Goal: Check status: Check status

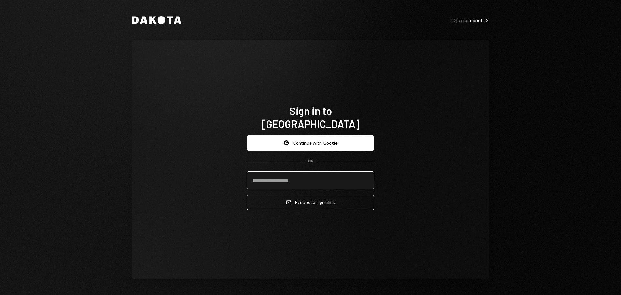
click at [345, 176] on input "email" at bounding box center [310, 180] width 127 height 18
type input "**********"
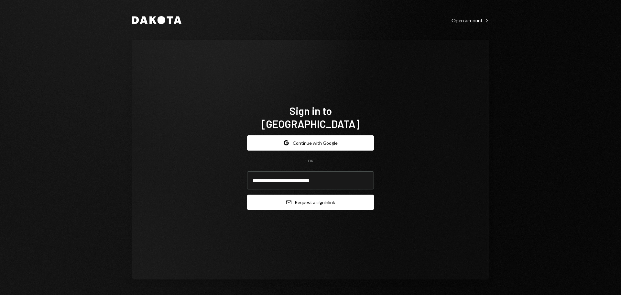
click at [339, 194] on button "Email Request a sign in link" at bounding box center [310, 201] width 127 height 15
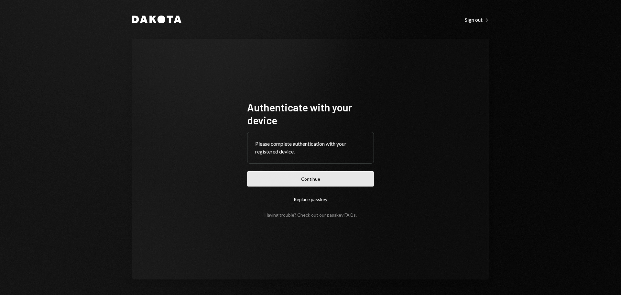
click at [290, 178] on button "Continue" at bounding box center [310, 178] width 127 height 15
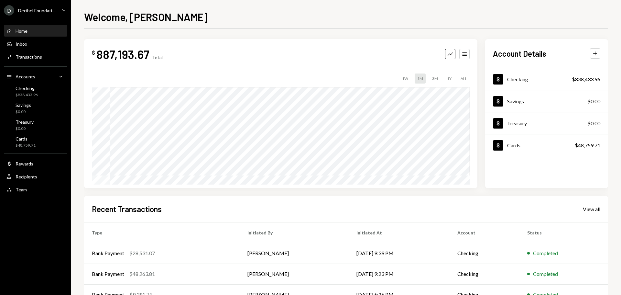
click at [43, 9] on div "Decibel Foundati..." at bounding box center [36, 10] width 37 height 5
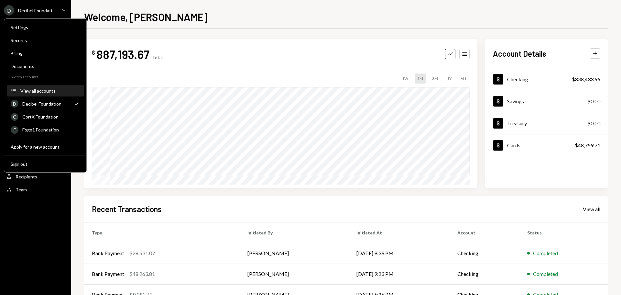
click at [48, 94] on button "Accounts View all accounts" at bounding box center [45, 91] width 77 height 12
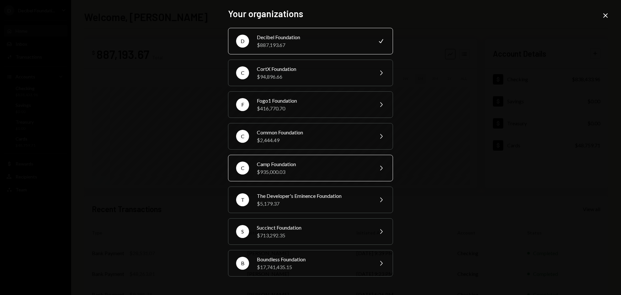
click at [283, 165] on div "Camp Foundation" at bounding box center [313, 164] width 113 height 8
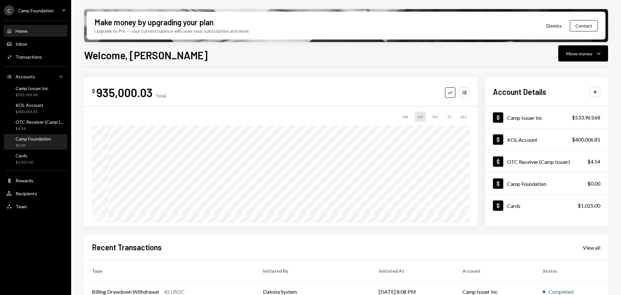
click at [44, 145] on div "$0.00" at bounding box center [34, 145] width 36 height 5
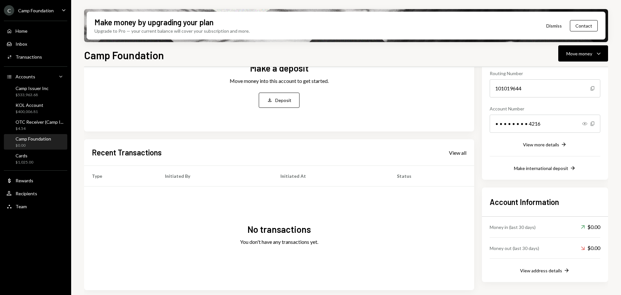
scroll to position [65, 0]
click at [41, 192] on div "User Recipients" at bounding box center [35, 193] width 58 height 6
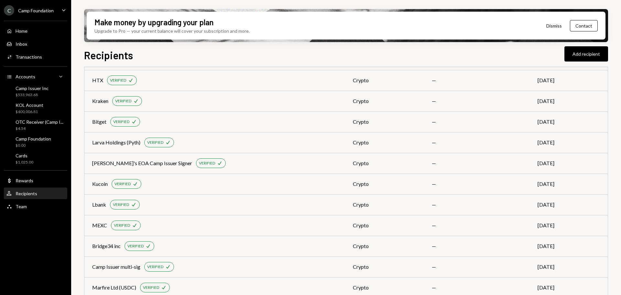
scroll to position [244, 0]
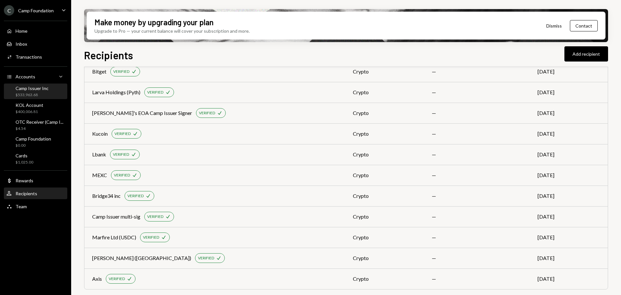
click at [38, 97] on div "$533,963.68" at bounding box center [32, 94] width 33 height 5
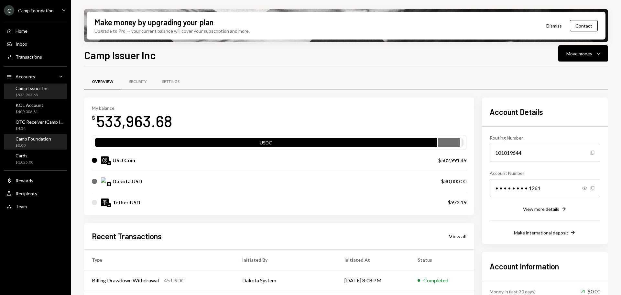
click at [49, 135] on div "Camp Foundation $0.00" at bounding box center [35, 142] width 58 height 15
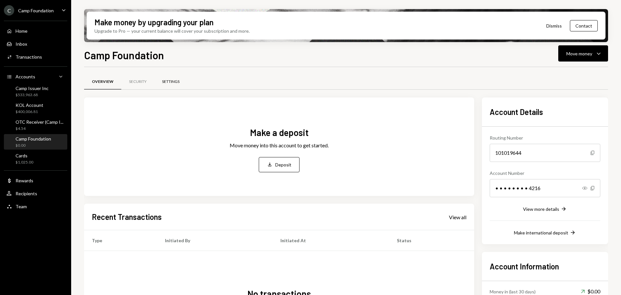
click at [168, 83] on div "Settings" at bounding box center [170, 81] width 17 height 5
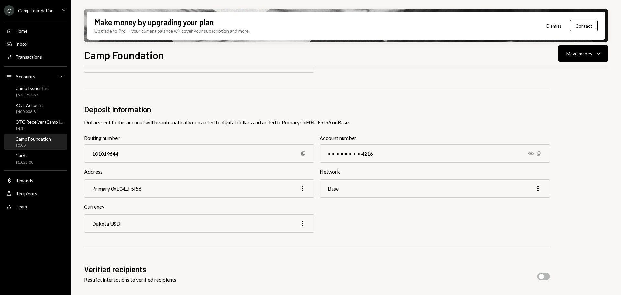
scroll to position [65, 0]
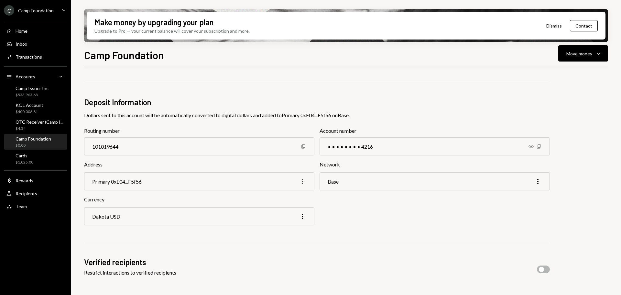
click at [301, 180] on icon "More" at bounding box center [303, 181] width 8 height 8
click at [359, 205] on div "Currency Dakota USD More" at bounding box center [317, 210] width 466 height 30
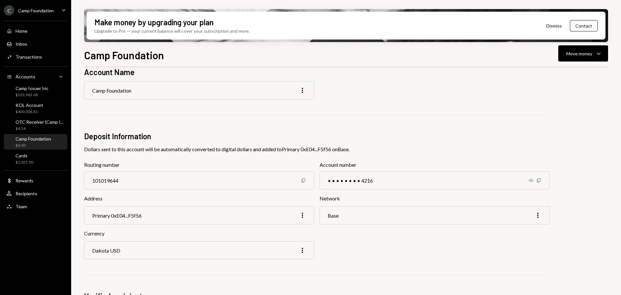
scroll to position [24, 0]
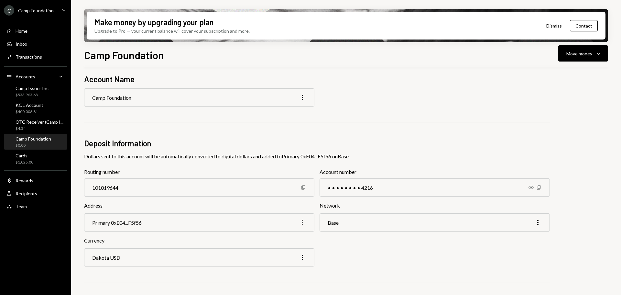
click at [301, 223] on icon "More" at bounding box center [303, 222] width 8 height 8
click at [283, 237] on div "Edit" at bounding box center [287, 235] width 32 height 11
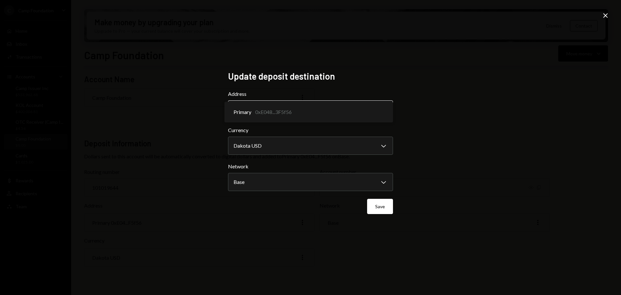
click at [387, 112] on body "C Camp Foundation Caret Down Home Home Inbox Inbox Activities Transactions Acco…" at bounding box center [310, 147] width 621 height 295
click at [495, 76] on div "**********" at bounding box center [310, 147] width 621 height 295
click at [605, 16] on icon at bounding box center [605, 15] width 5 height 5
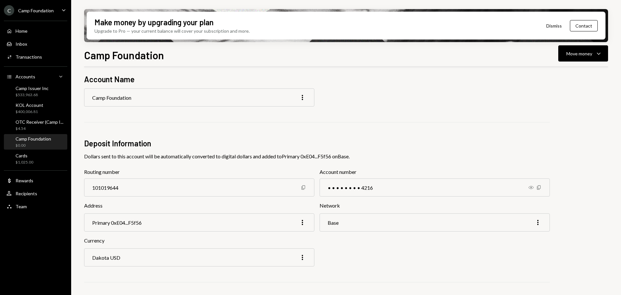
click at [33, 8] on div "Camp Foundation" at bounding box center [36, 10] width 36 height 5
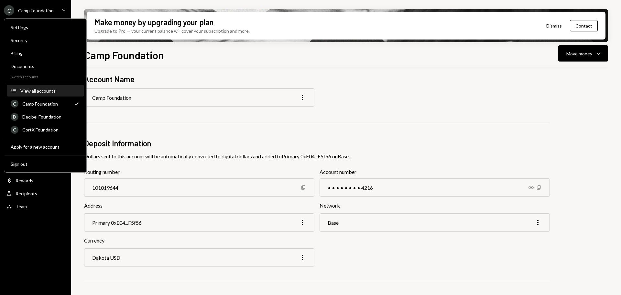
click at [42, 93] on div "View all accounts" at bounding box center [50, 90] width 60 height 5
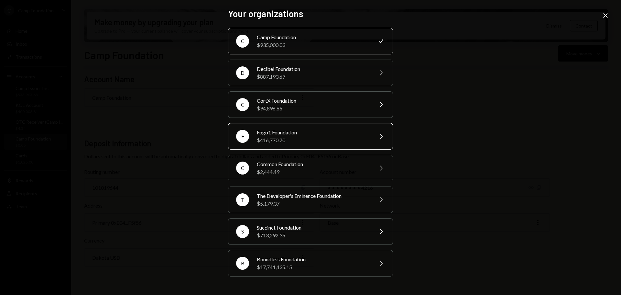
click at [297, 132] on div "Fogo1 Foundation" at bounding box center [313, 132] width 113 height 8
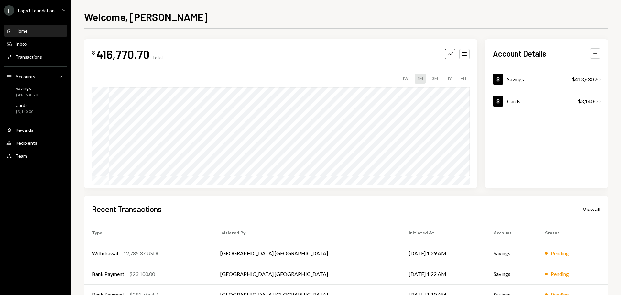
click at [56, 10] on div "F Fogo1 Foundation Caret Down" at bounding box center [35, 10] width 71 height 10
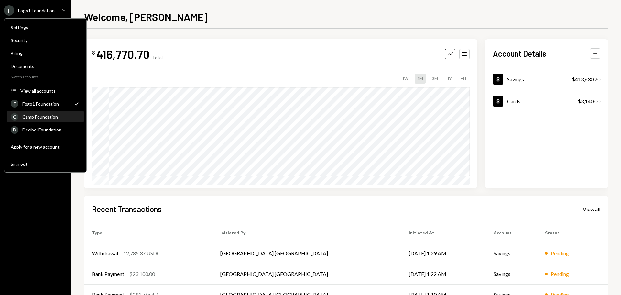
click at [60, 118] on div "Camp Foundation" at bounding box center [51, 116] width 58 height 5
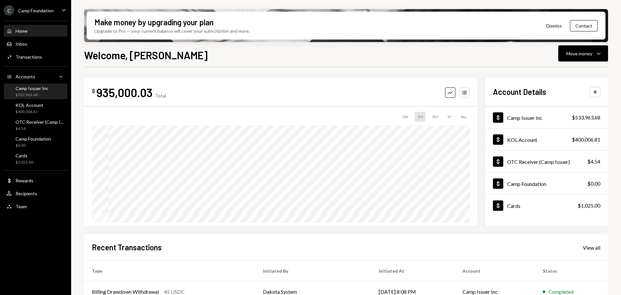
click at [34, 96] on div "$533,963.68" at bounding box center [32, 94] width 33 height 5
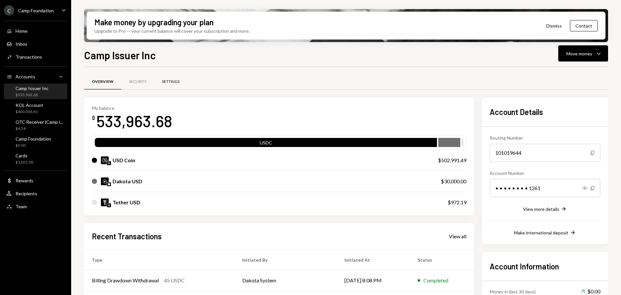
click at [176, 81] on div "Settings" at bounding box center [170, 81] width 17 height 5
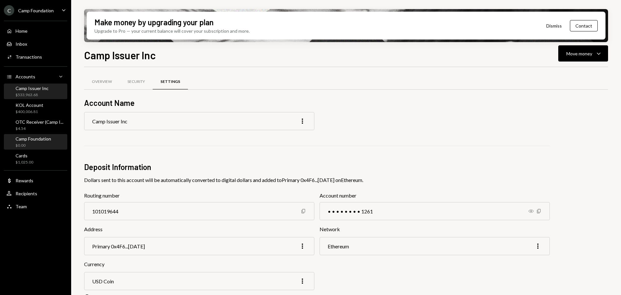
click at [42, 135] on div "Camp Foundation $0.00" at bounding box center [35, 142] width 58 height 15
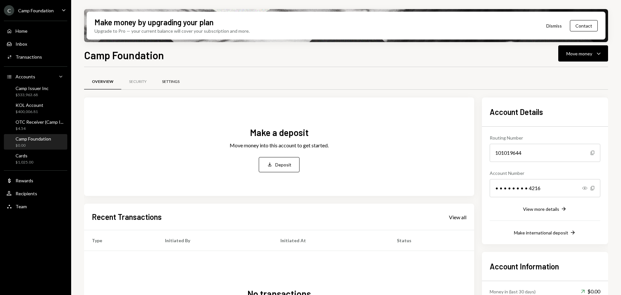
click at [180, 82] on div "Settings" at bounding box center [170, 81] width 17 height 5
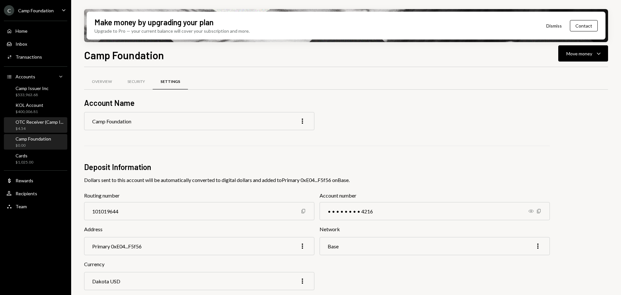
click at [47, 122] on div "OTC Receiver (Camp I..." at bounding box center [40, 121] width 48 height 5
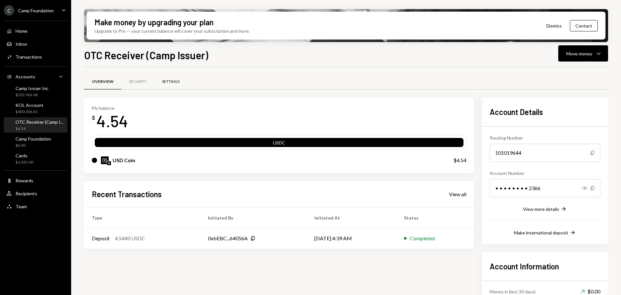
click at [169, 84] on div "Settings" at bounding box center [170, 81] width 17 height 5
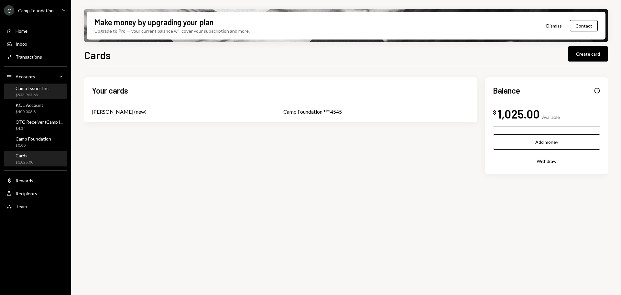
click at [36, 95] on div "$533,963.68" at bounding box center [32, 94] width 33 height 5
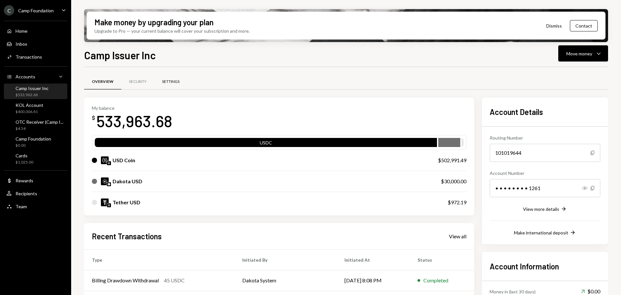
click at [171, 81] on div "Settings" at bounding box center [170, 81] width 17 height 5
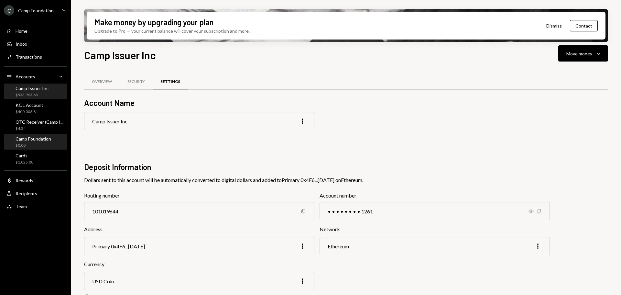
click at [39, 142] on div "Camp Foundation $0.00" at bounding box center [34, 142] width 36 height 12
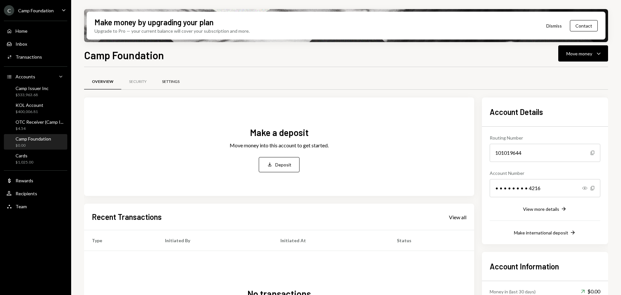
click at [179, 85] on div "Settings" at bounding box center [170, 82] width 33 height 16
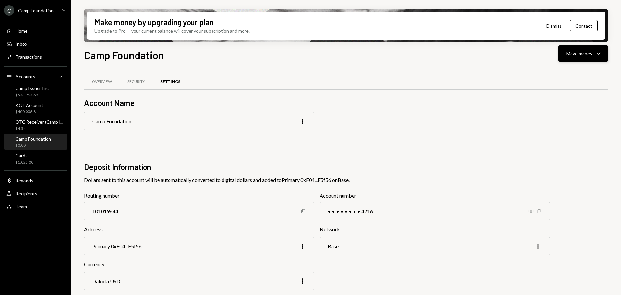
click at [569, 56] on div "Move money" at bounding box center [579, 53] width 26 height 7
click at [305, 124] on icon "More" at bounding box center [303, 121] width 8 height 8
click at [431, 97] on div "Overview Security Settings" at bounding box center [346, 85] width 524 height 24
click at [586, 58] on button "Move money Caret Down" at bounding box center [583, 53] width 50 height 16
click at [565, 100] on div "Deposit" at bounding box center [577, 102] width 47 height 7
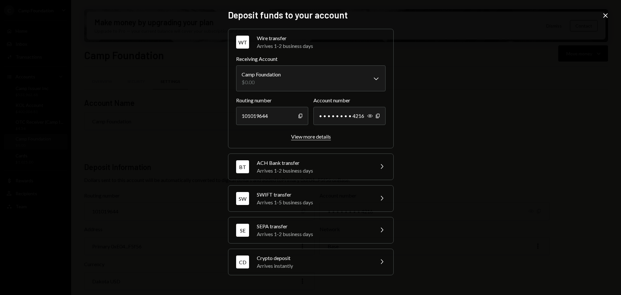
click at [327, 136] on div "View more details" at bounding box center [311, 136] width 40 height 6
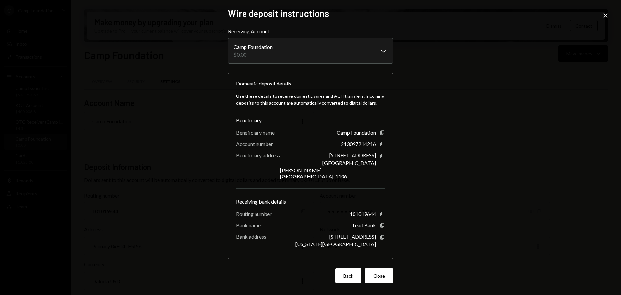
click at [354, 268] on button "Back" at bounding box center [348, 275] width 26 height 15
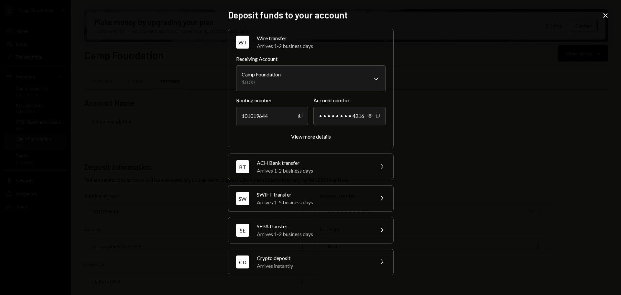
click at [376, 261] on div "CD Crypto deposit Arrives instantly Chevron Right" at bounding box center [310, 262] width 165 height 26
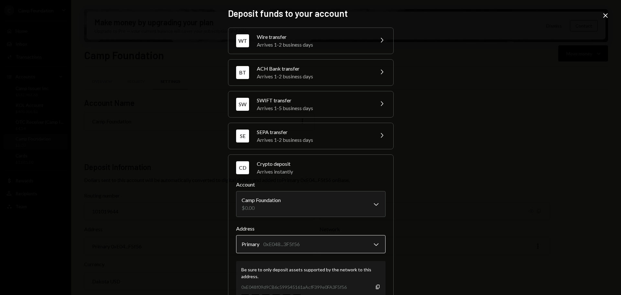
click at [377, 243] on body "C Camp Foundation Caret Down Home Home Inbox Inbox Activities Transactions Acco…" at bounding box center [310, 147] width 621 height 295
click at [377, 286] on icon "Copy" at bounding box center [377, 286] width 5 height 5
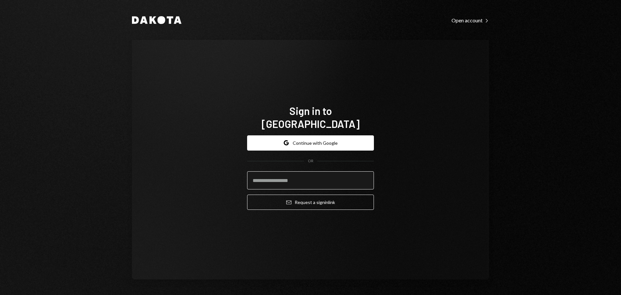
click at [300, 174] on input "email" at bounding box center [310, 180] width 127 height 18
type input "**********"
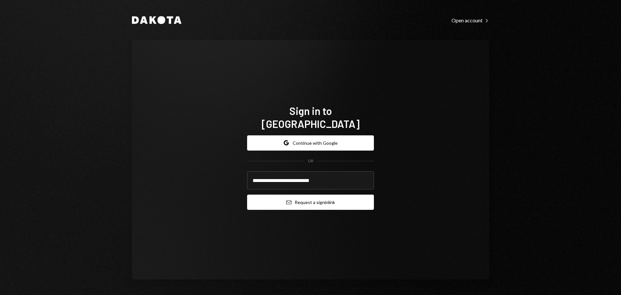
click at [306, 196] on button "Email Request a sign in link" at bounding box center [310, 201] width 127 height 15
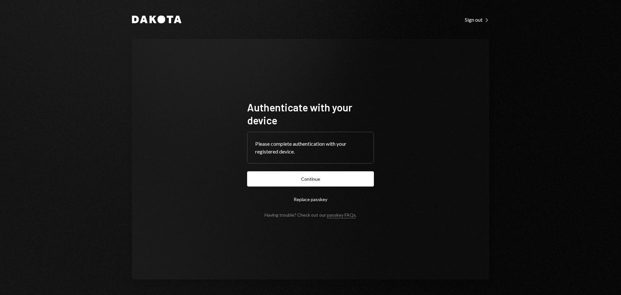
click at [326, 176] on button "Continue" at bounding box center [310, 178] width 127 height 15
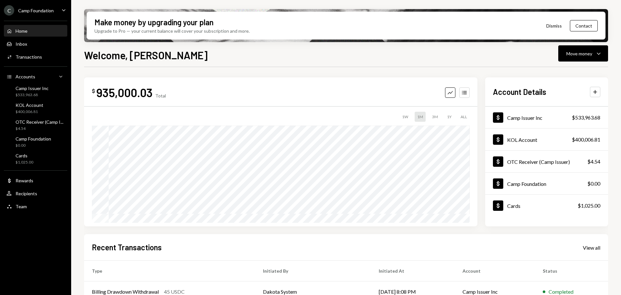
click at [40, 10] on div "Camp Foundation" at bounding box center [36, 10] width 36 height 5
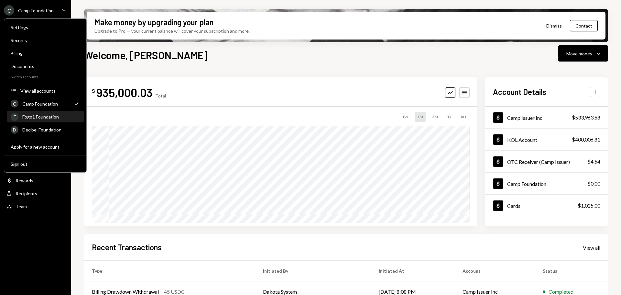
click at [45, 118] on div "Fogo1 Foundation" at bounding box center [51, 116] width 58 height 5
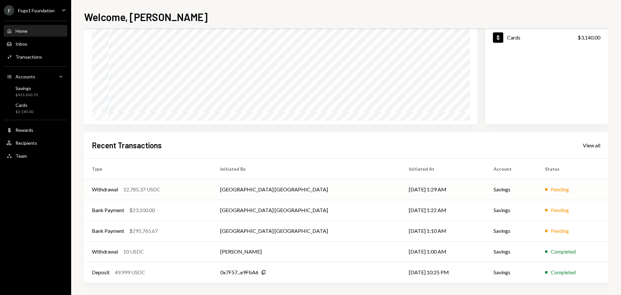
scroll to position [64, 0]
click at [595, 144] on div "View all" at bounding box center [591, 144] width 17 height 6
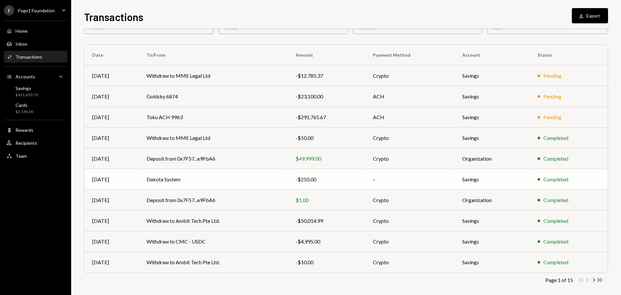
scroll to position [43, 0]
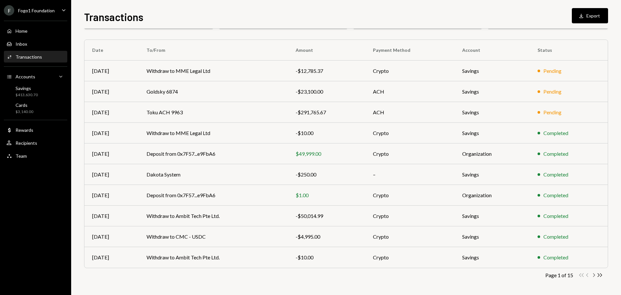
click at [593, 274] on icon "Chevron Right" at bounding box center [594, 275] width 6 height 6
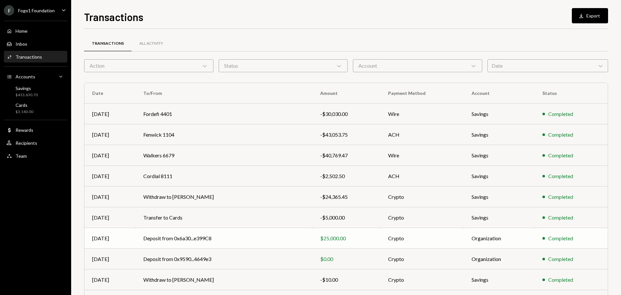
click at [363, 236] on div "$25,000.00" at bounding box center [346, 238] width 52 height 8
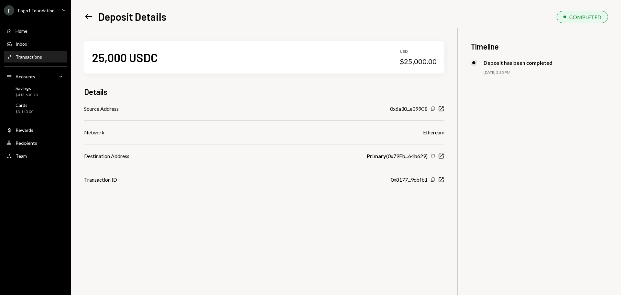
click at [86, 18] on icon "Left Arrow" at bounding box center [88, 16] width 9 height 9
